Goal: Information Seeking & Learning: Learn about a topic

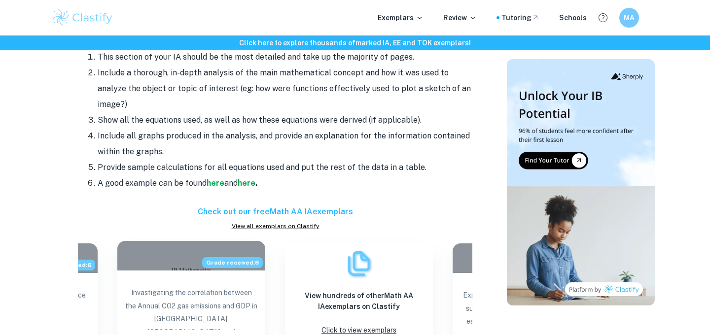
scroll to position [862, 0]
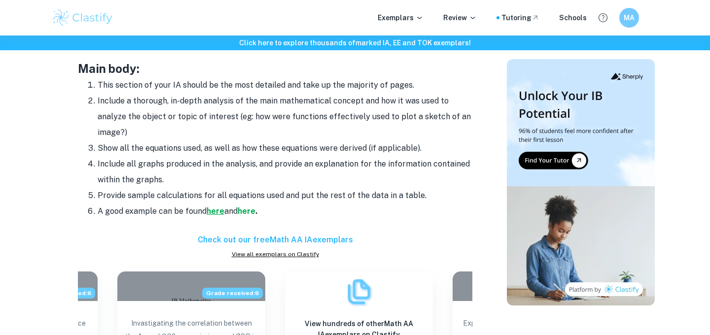
click at [217, 213] on strong "here" at bounding box center [216, 211] width 18 height 9
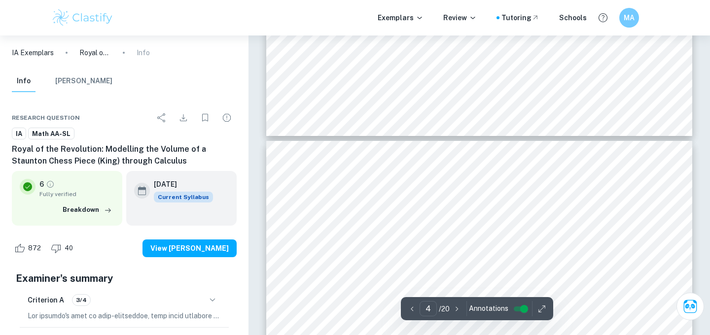
scroll to position [1643, 0]
click at [431, 312] on input "4" at bounding box center [427, 308] width 17 height 15
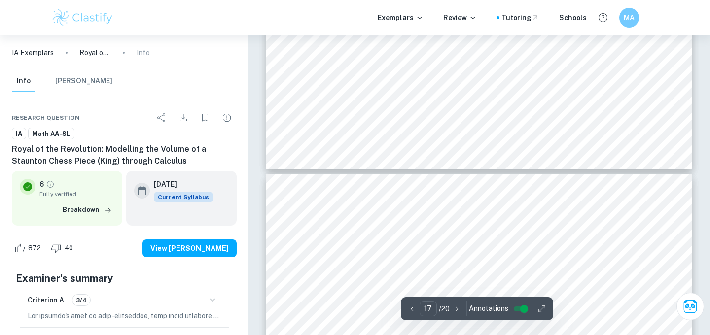
scroll to position [9088, 0]
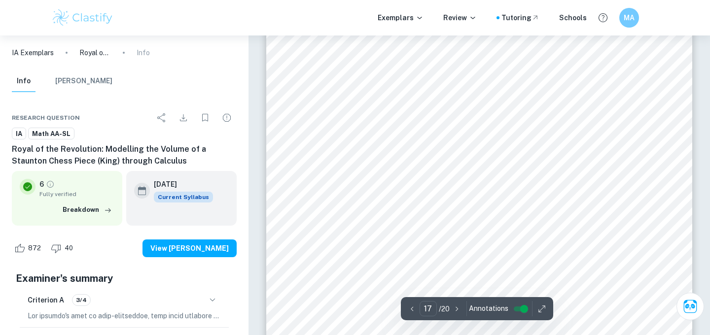
click at [435, 245] on span "plethora of assumptions that were made. One such assumption was that the model …" at bounding box center [479, 249] width 326 height 8
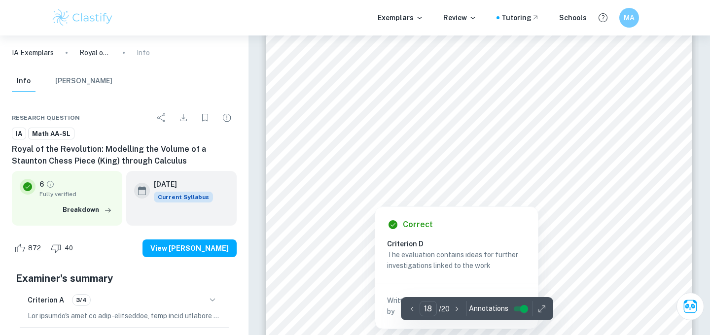
scroll to position [9605, 0]
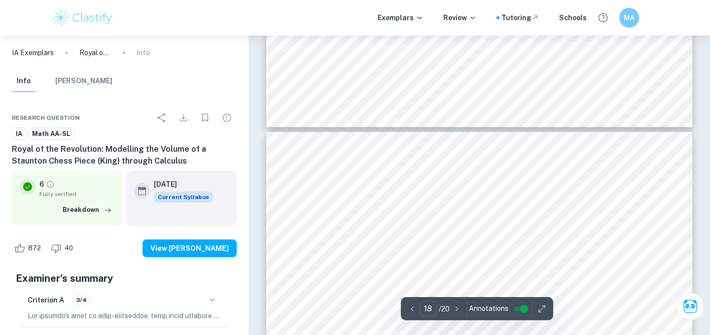
type input "17"
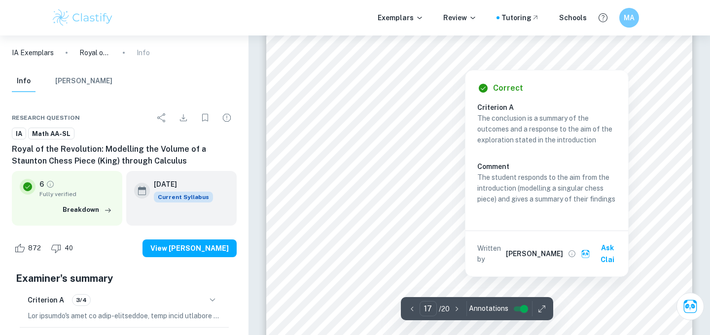
scroll to position [9077, 0]
